Goal: Task Accomplishment & Management: Manage account settings

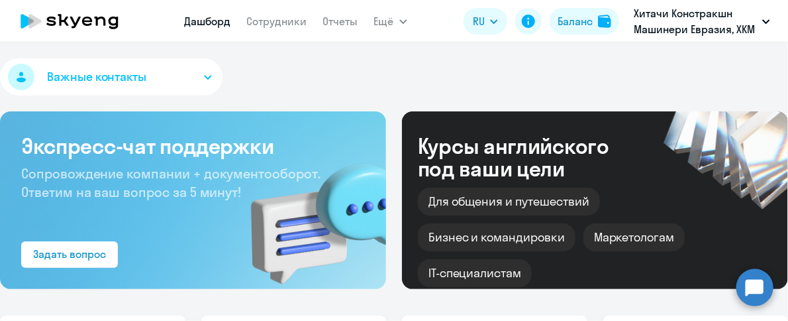
select select "30"
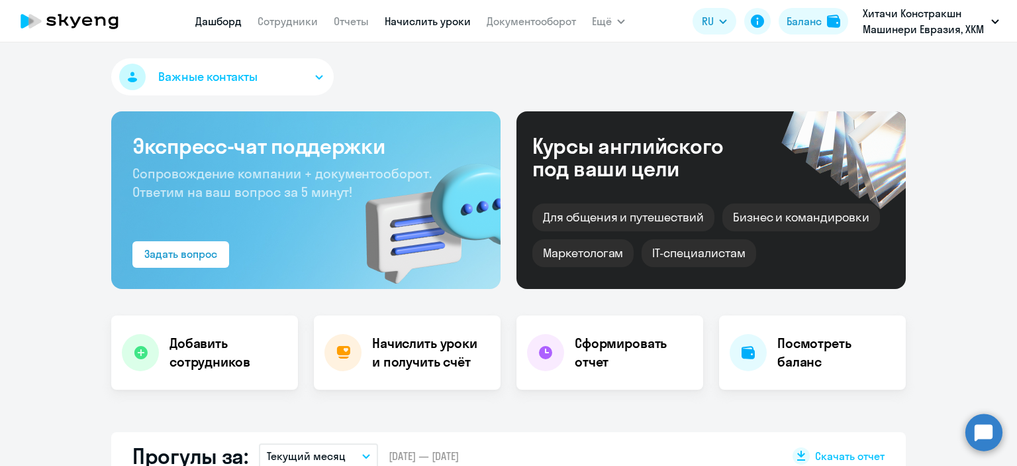
click at [421, 21] on link "Начислить уроки" at bounding box center [428, 21] width 86 height 13
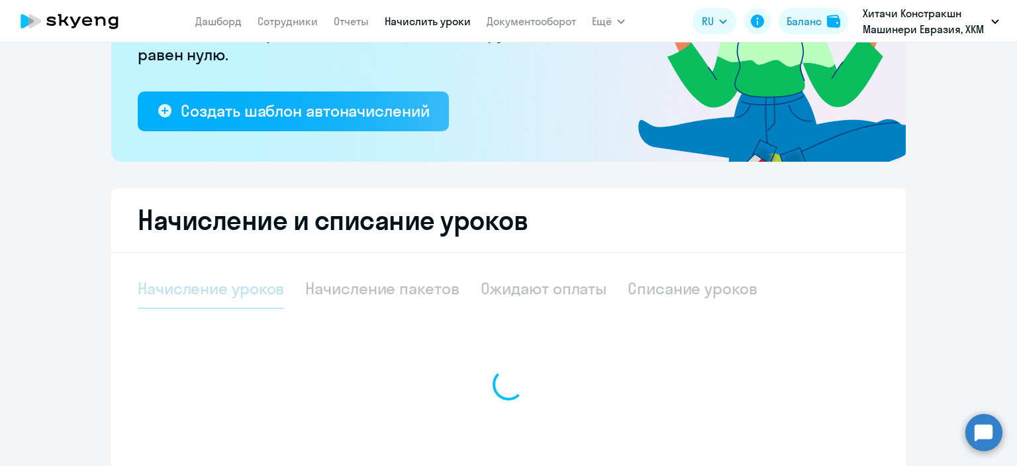
select select "10"
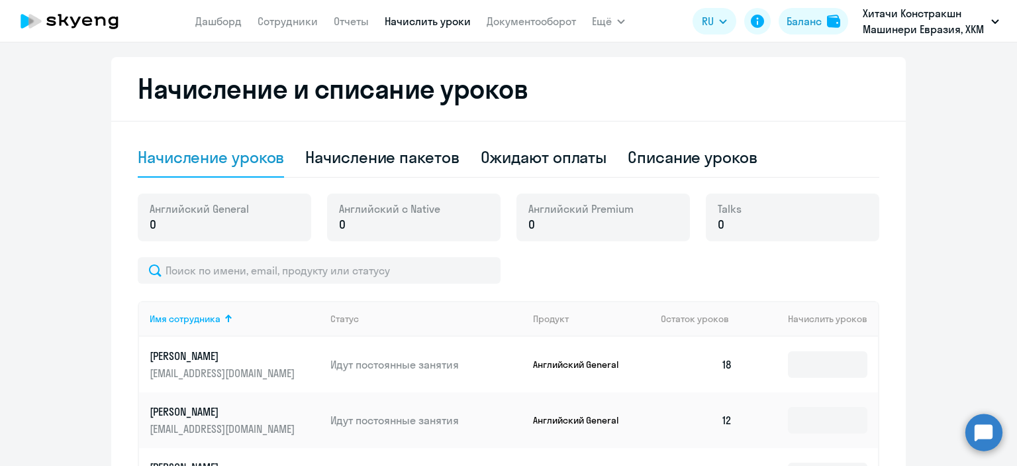
scroll to position [339, 0]
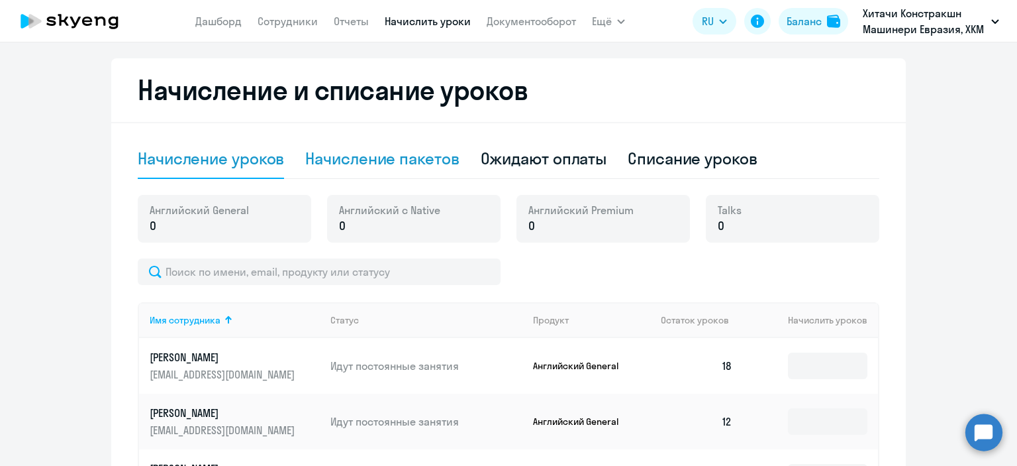
click at [352, 172] on div "Начисление пакетов" at bounding box center [382, 159] width 154 height 40
select select "10"
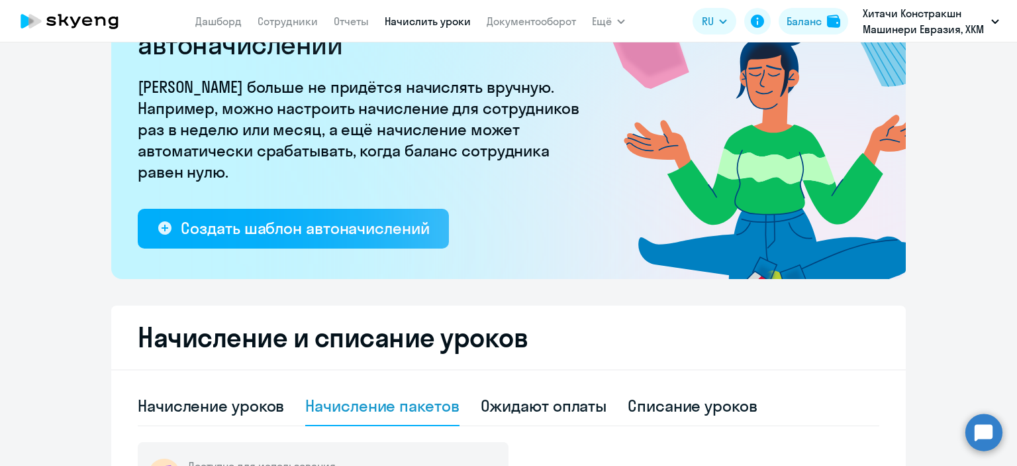
scroll to position [0, 0]
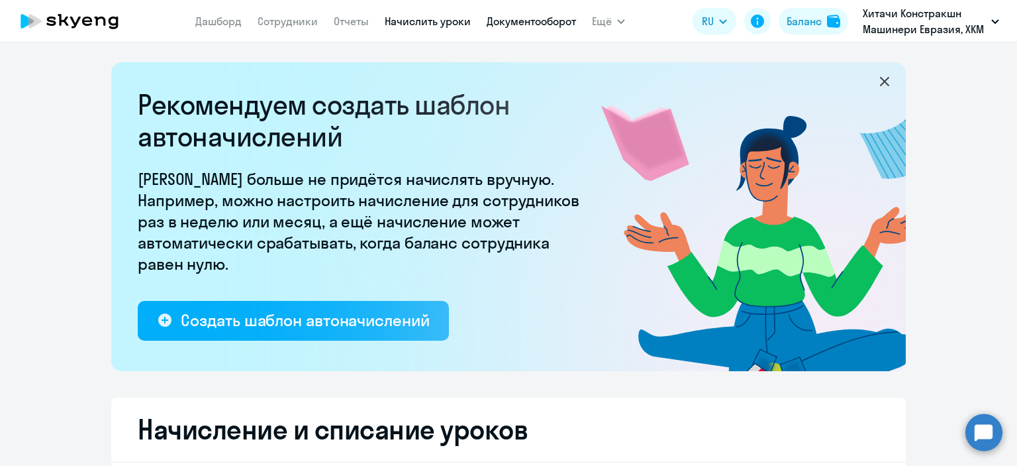
click at [512, 27] on link "Документооборот" at bounding box center [531, 21] width 89 height 13
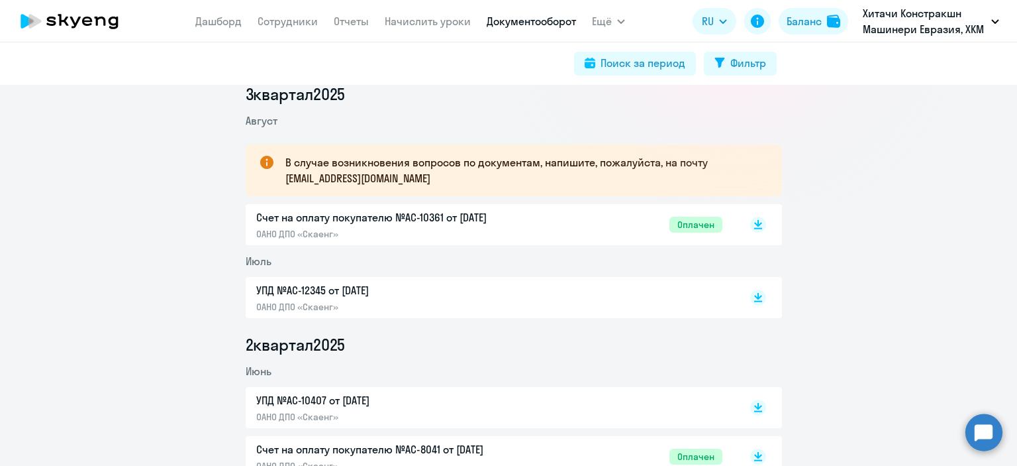
scroll to position [265, 0]
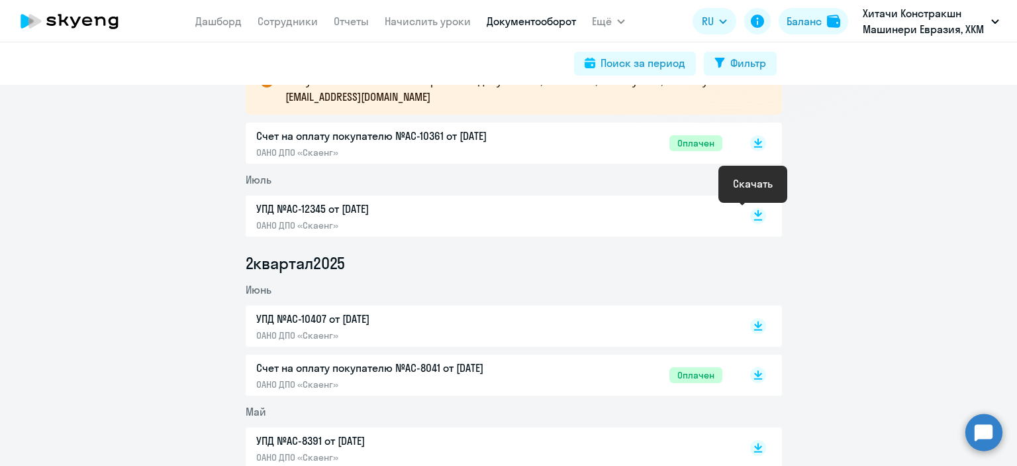
click at [751, 216] on rect at bounding box center [758, 216] width 16 height 16
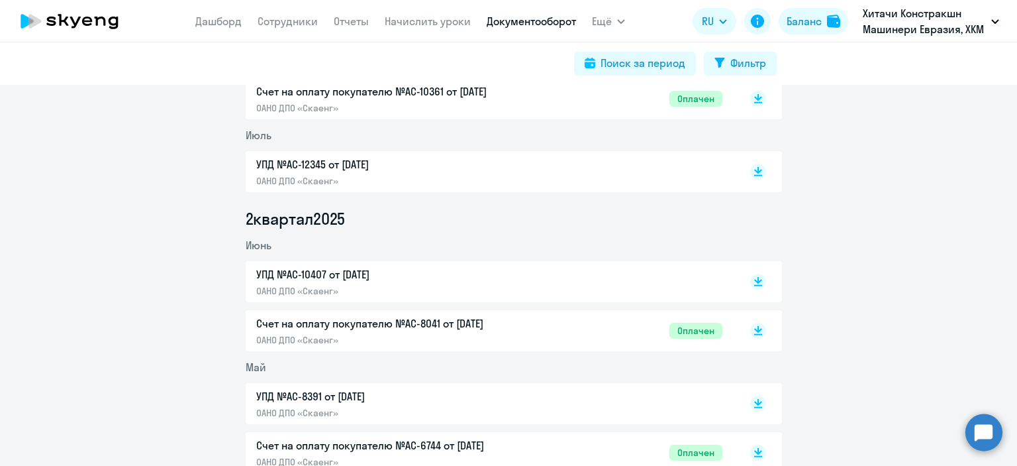
scroll to position [331, 0]
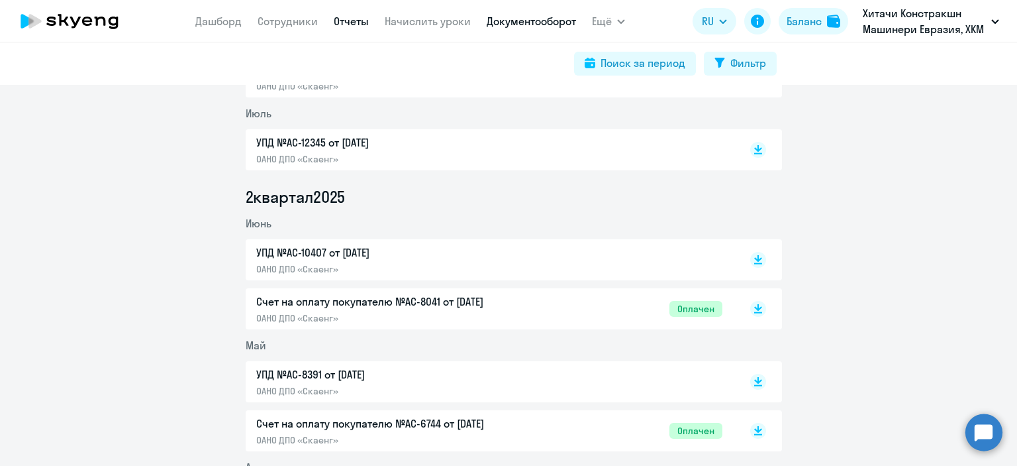
click at [348, 18] on link "Отчеты" at bounding box center [351, 21] width 35 height 13
